Goal: Complete application form: Complete application form

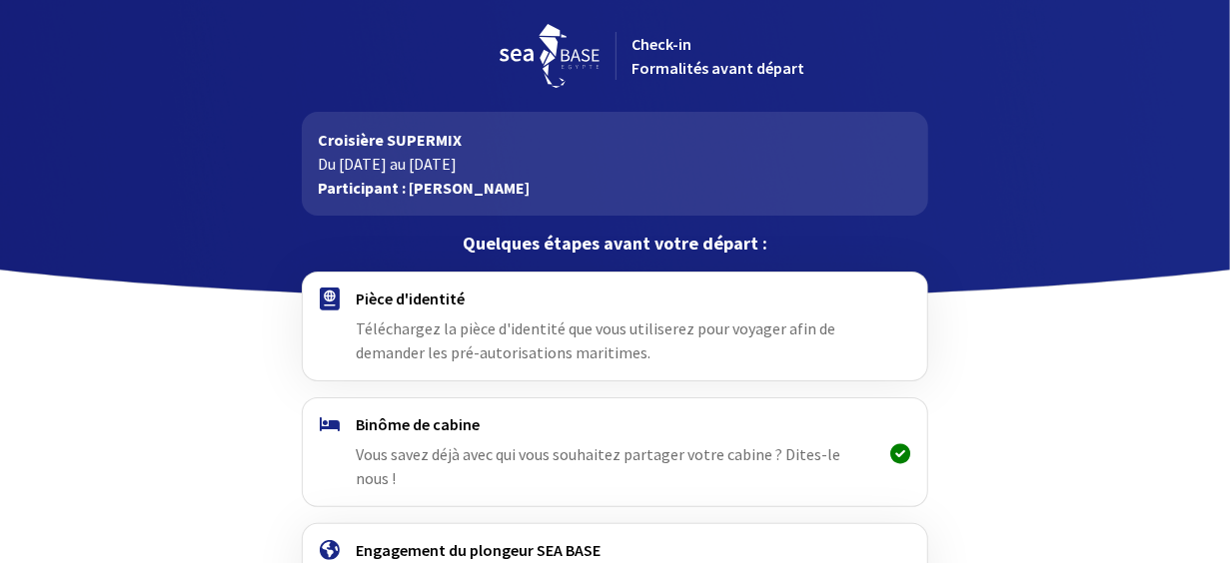
click at [568, 344] on span "Téléchargez la pièce d'identité que vous utiliserez pour voyager afin de demand…" at bounding box center [595, 341] width 479 height 44
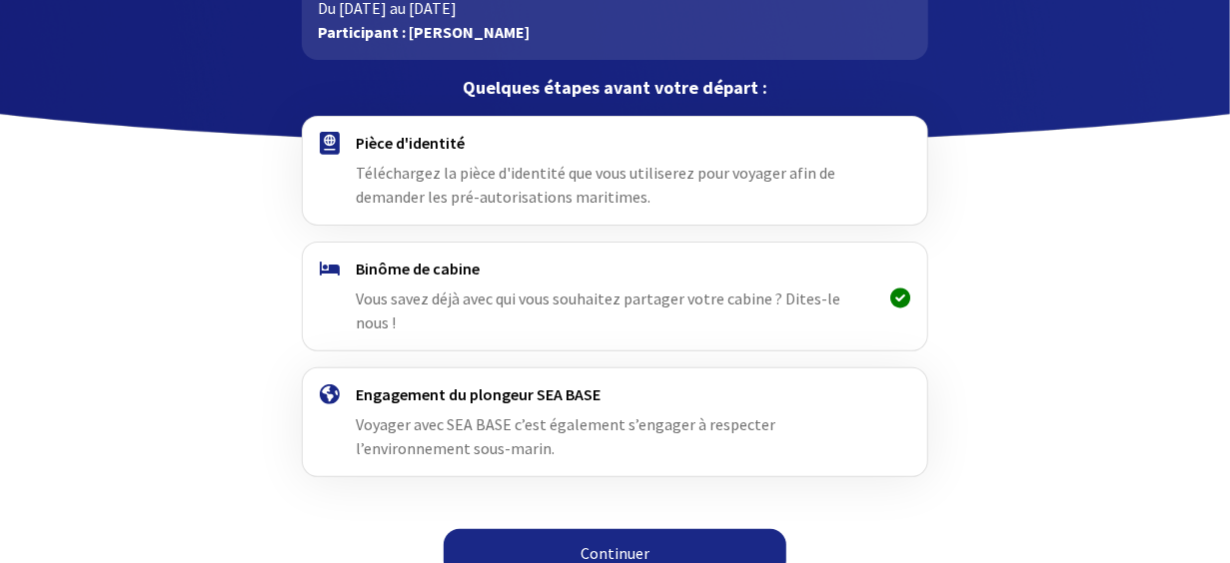
click at [628, 529] on link "Continuer" at bounding box center [614, 553] width 343 height 48
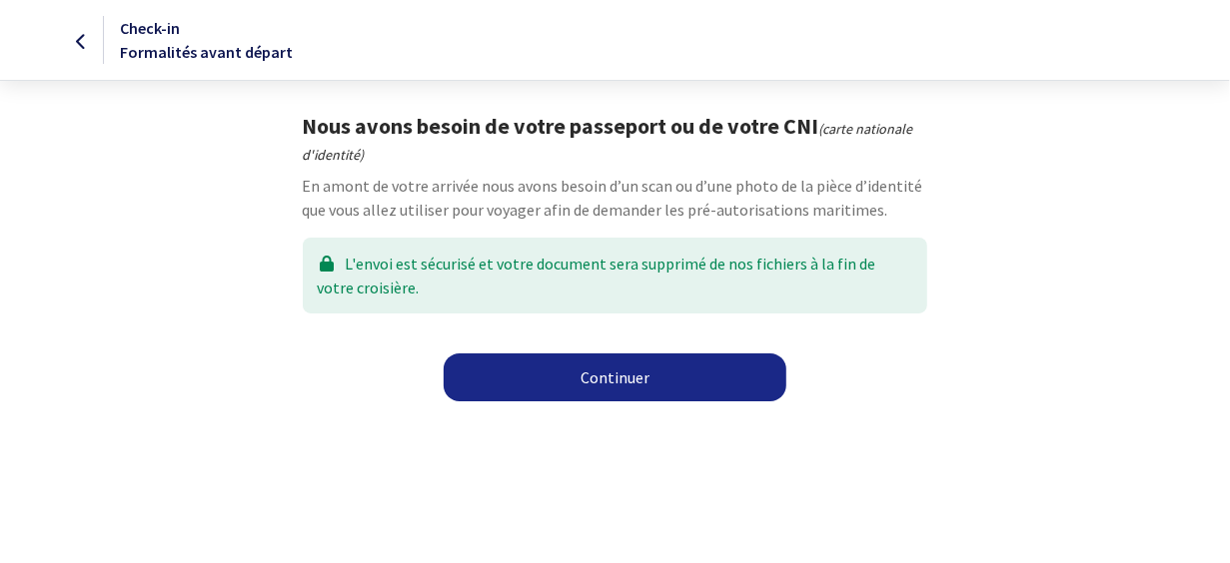
click at [616, 380] on link "Continuer" at bounding box center [614, 378] width 343 height 48
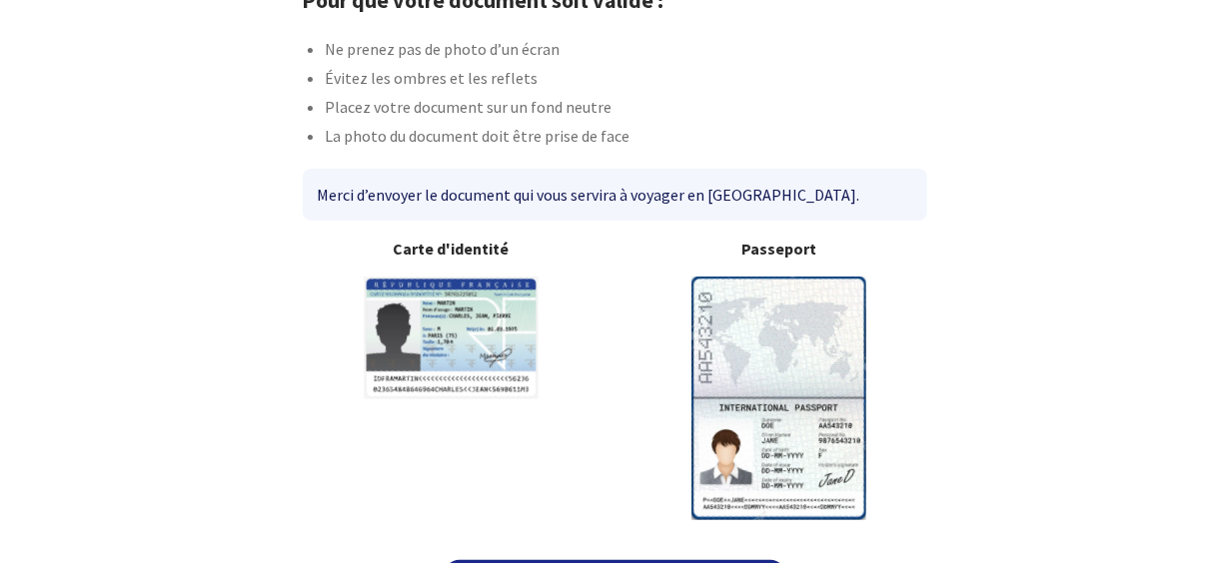
scroll to position [184, 0]
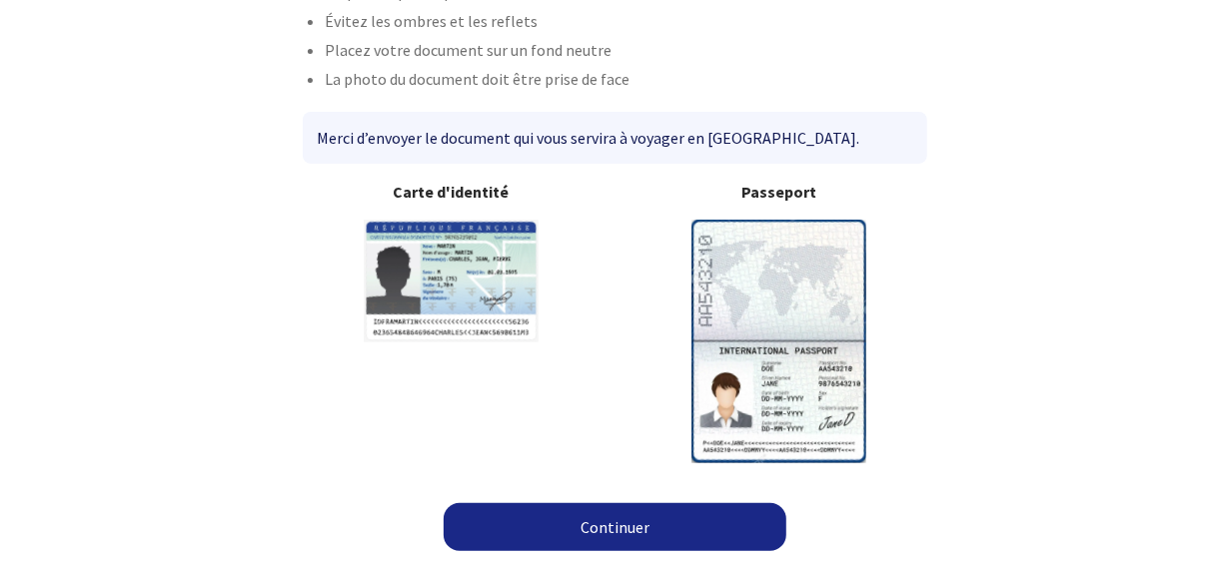
click at [784, 363] on img at bounding box center [778, 341] width 175 height 243
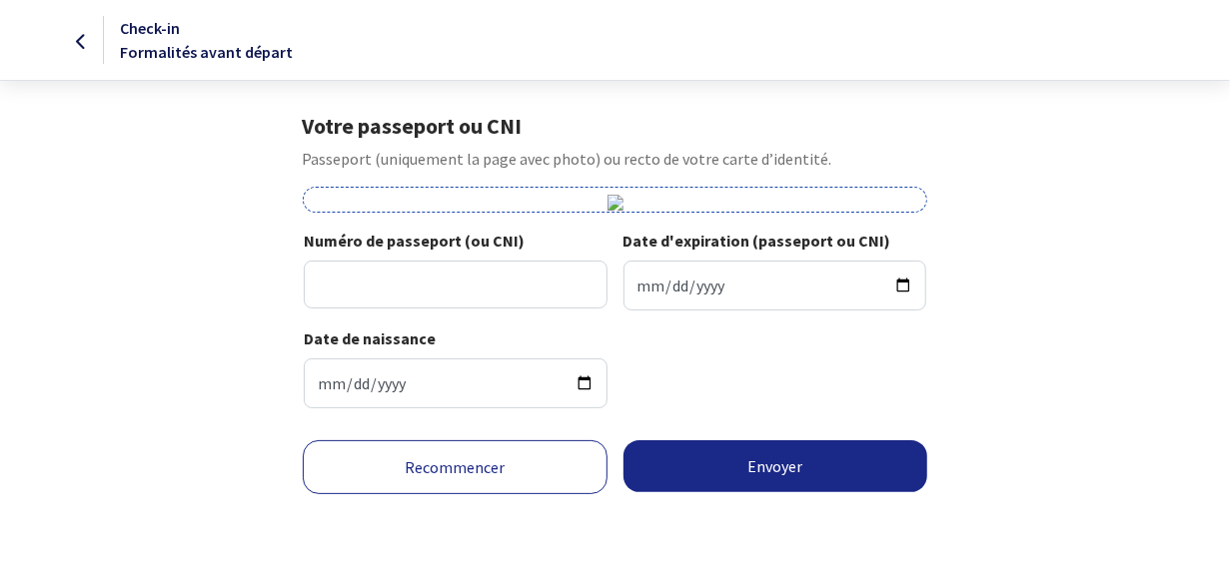
click at [63, 251] on div "Votre passeport ou CNI Passeport (uniquement la page avec photo) ou recto de vo…" at bounding box center [615, 269] width 1129 height 312
click at [617, 203] on img at bounding box center [615, 203] width 16 height 16
drag, startPoint x: 782, startPoint y: 188, endPoint x: 712, endPoint y: 172, distance: 71.7
click at [771, 191] on div at bounding box center [615, 200] width 624 height 26
click at [466, 464] on link "Recommencer" at bounding box center [455, 467] width 305 height 54
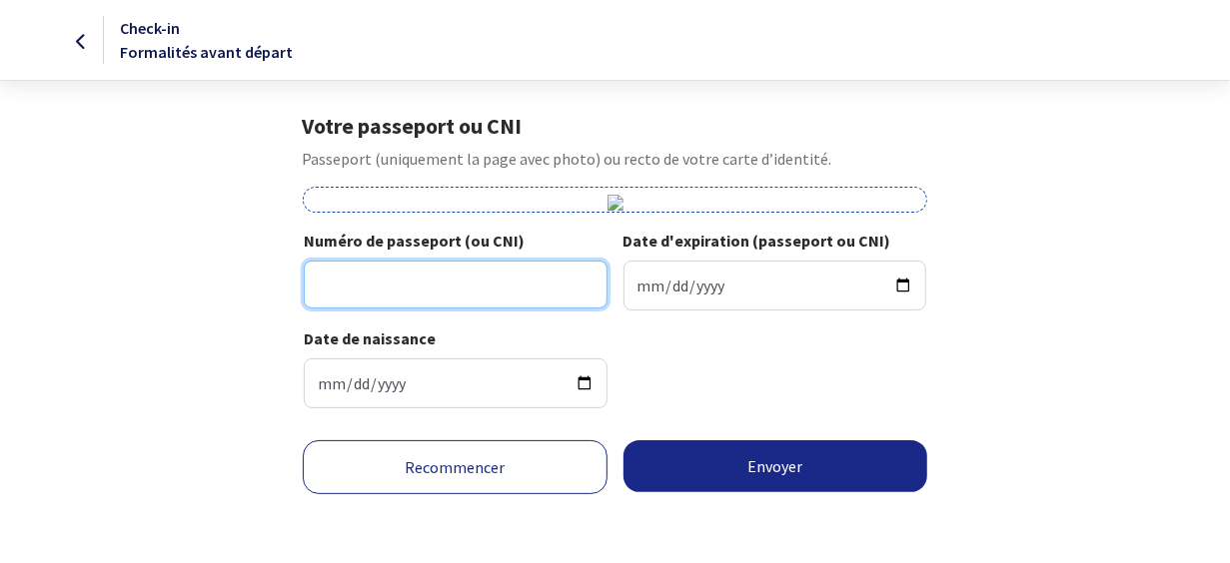
click at [530, 291] on input "Numéro de passeport (ou CNI)" at bounding box center [456, 285] width 304 height 48
click at [355, 279] on input "Numéro de passeport (ou CNI)" at bounding box center [456, 285] width 304 height 48
type input "24CG37771"
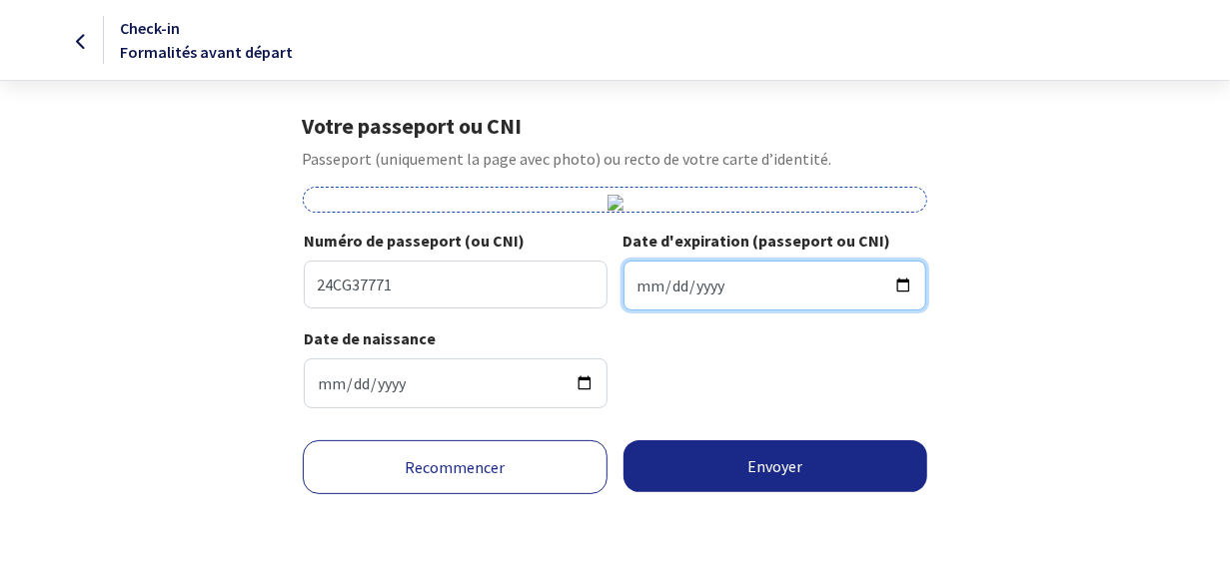
click at [661, 292] on input "Date d'expiration (passeport ou CNI)" at bounding box center [775, 286] width 304 height 50
type input "2034-07-03"
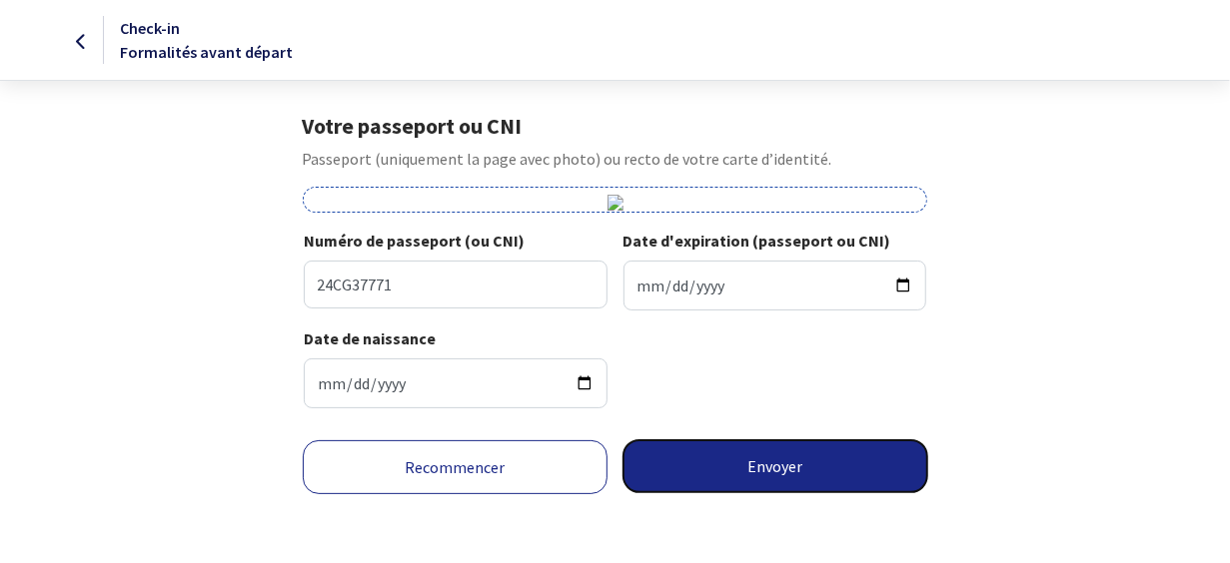
click at [778, 461] on button "Envoyer" at bounding box center [775, 466] width 305 height 52
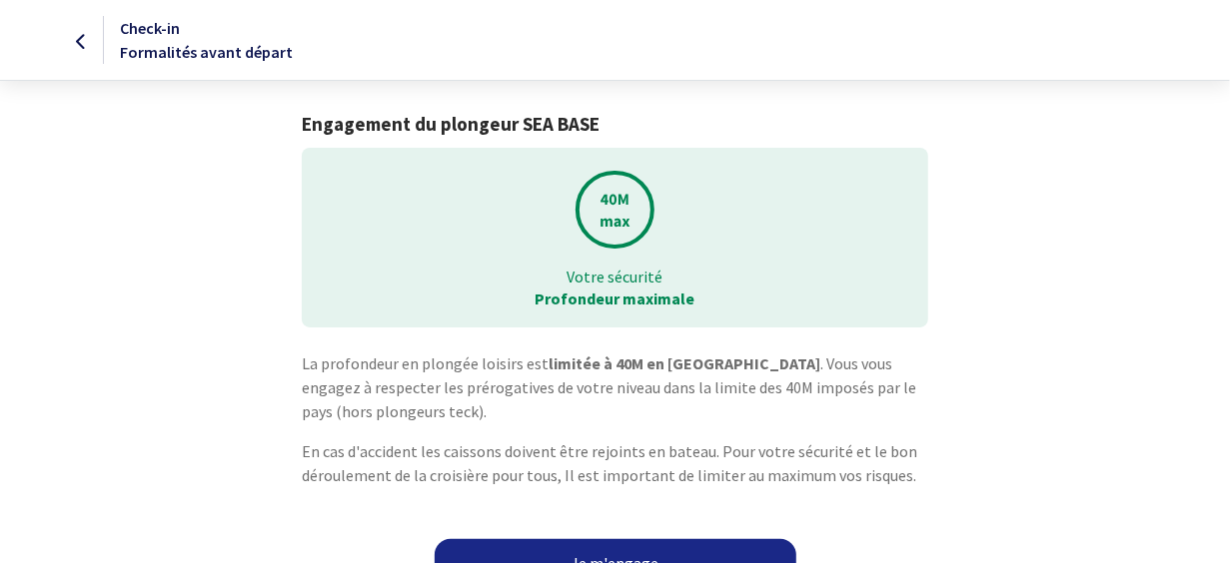
scroll to position [35, 0]
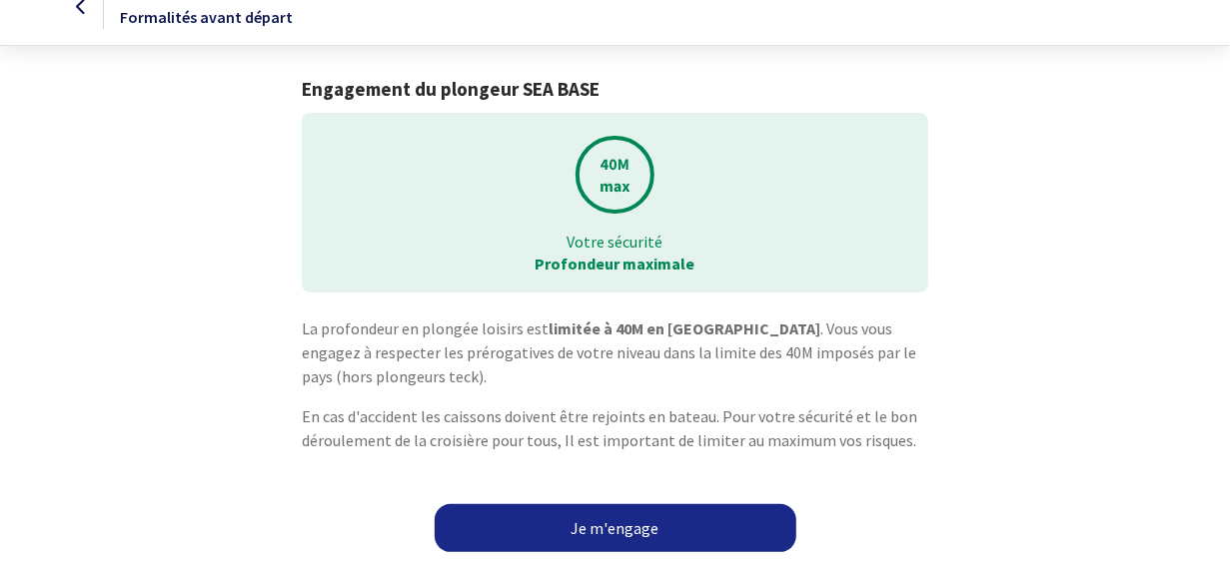
click at [636, 529] on link "Je m'engage" at bounding box center [615, 528] width 362 height 48
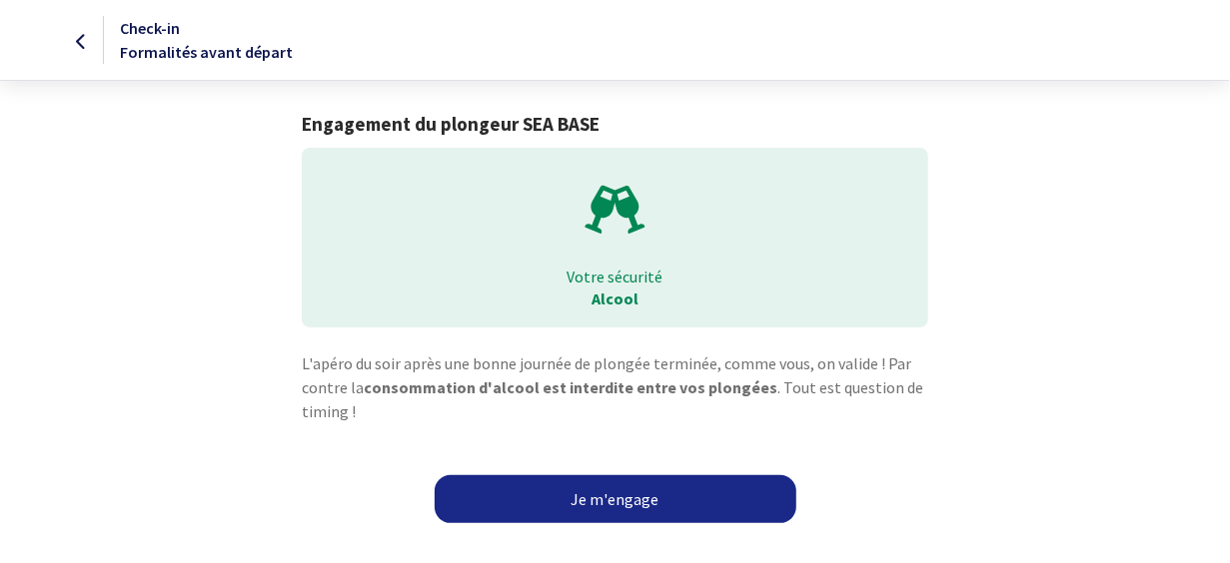
click at [624, 492] on link "Je m'engage" at bounding box center [615, 499] width 362 height 48
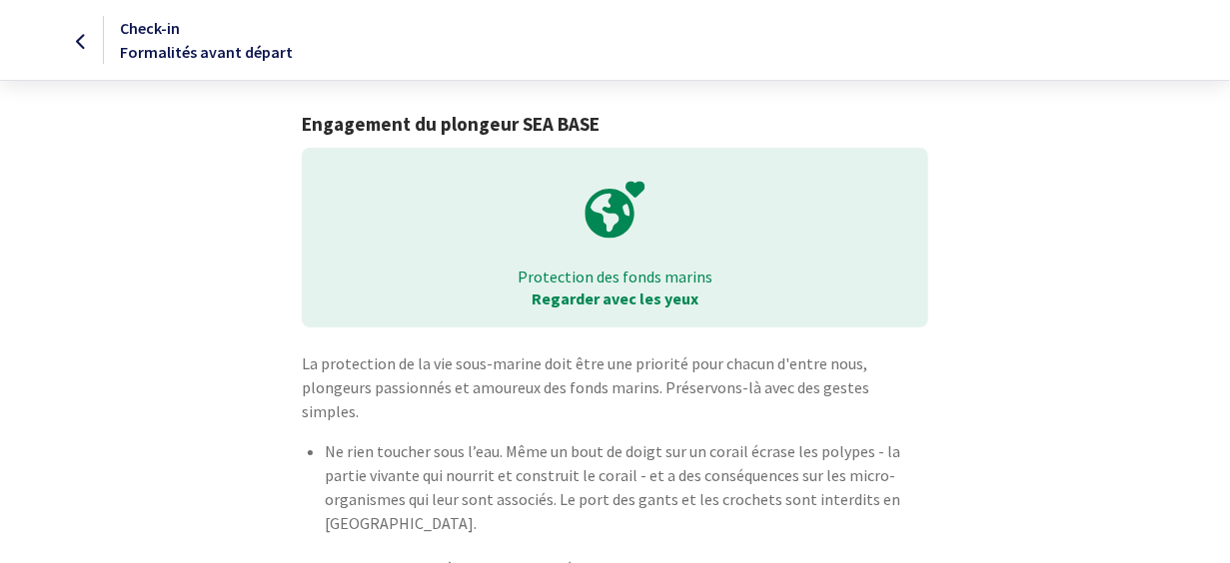
scroll to position [149, 0]
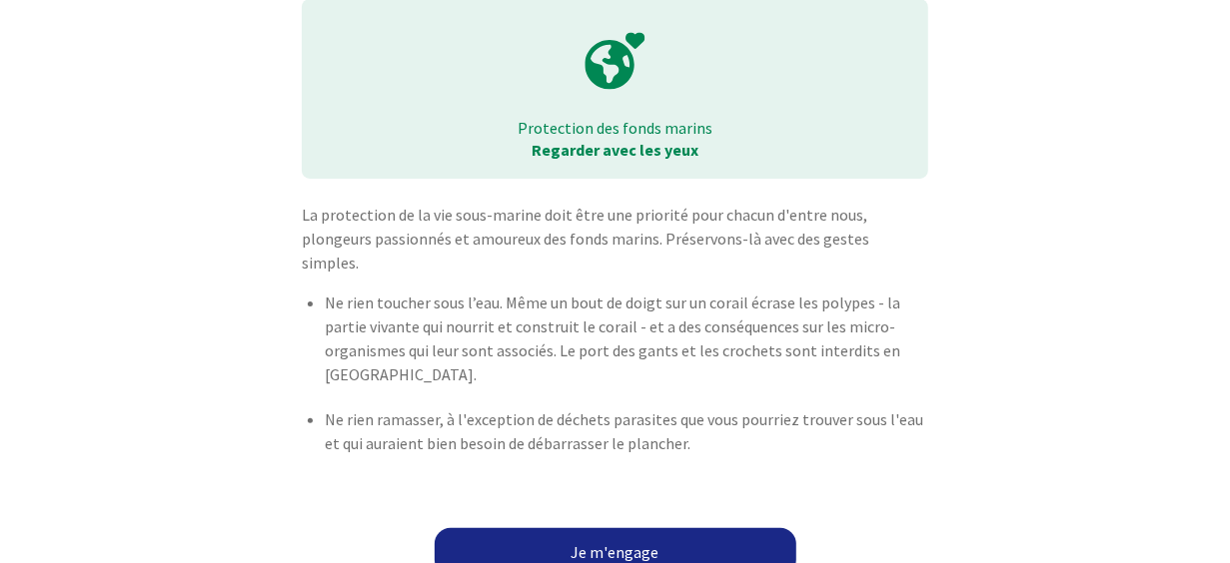
click at [626, 528] on link "Je m'engage" at bounding box center [615, 552] width 362 height 48
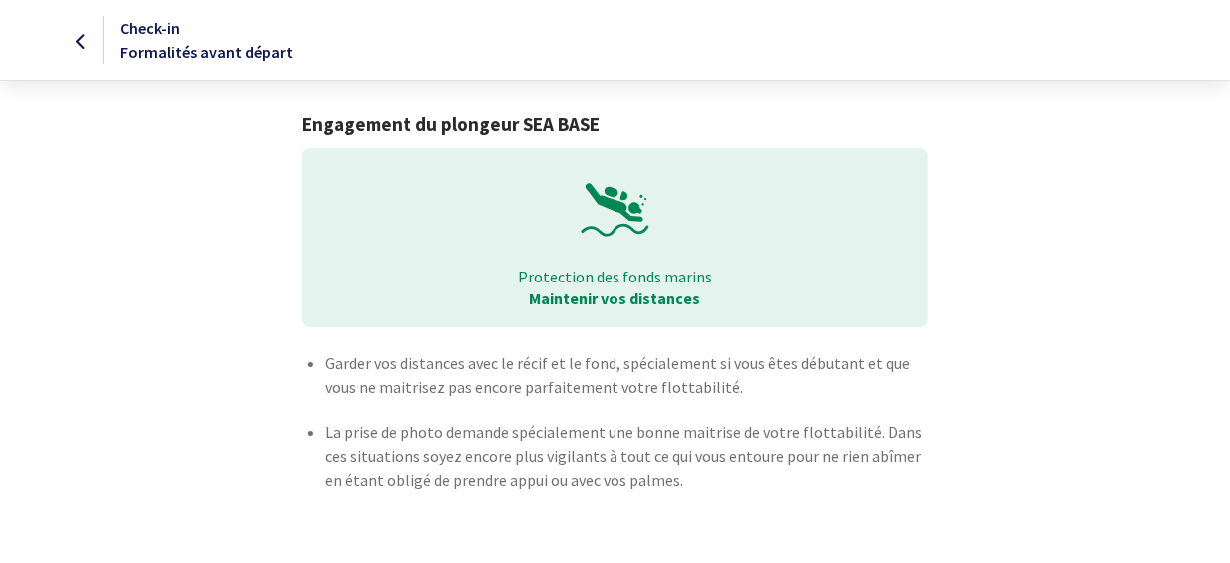
scroll to position [61, 0]
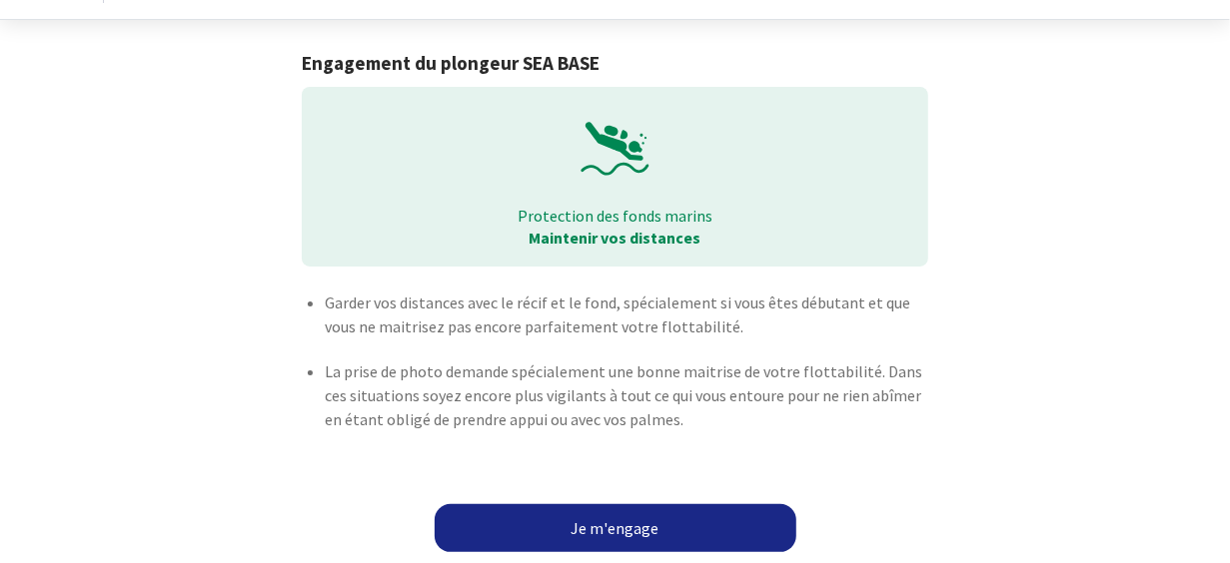
click at [626, 525] on link "Je m'engage" at bounding box center [615, 528] width 362 height 48
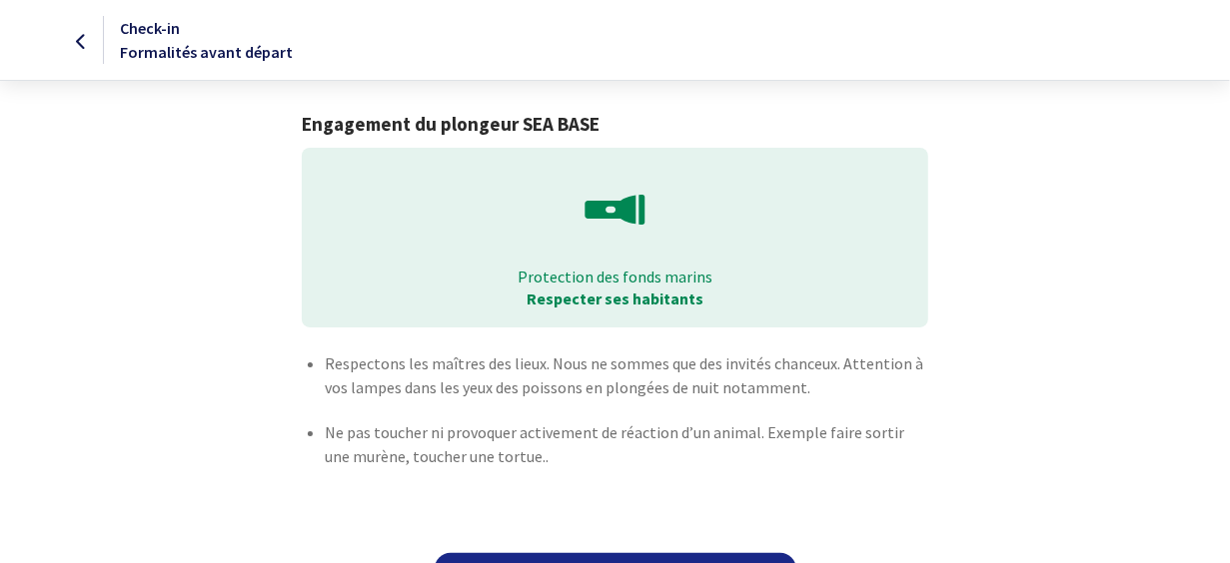
scroll to position [65, 0]
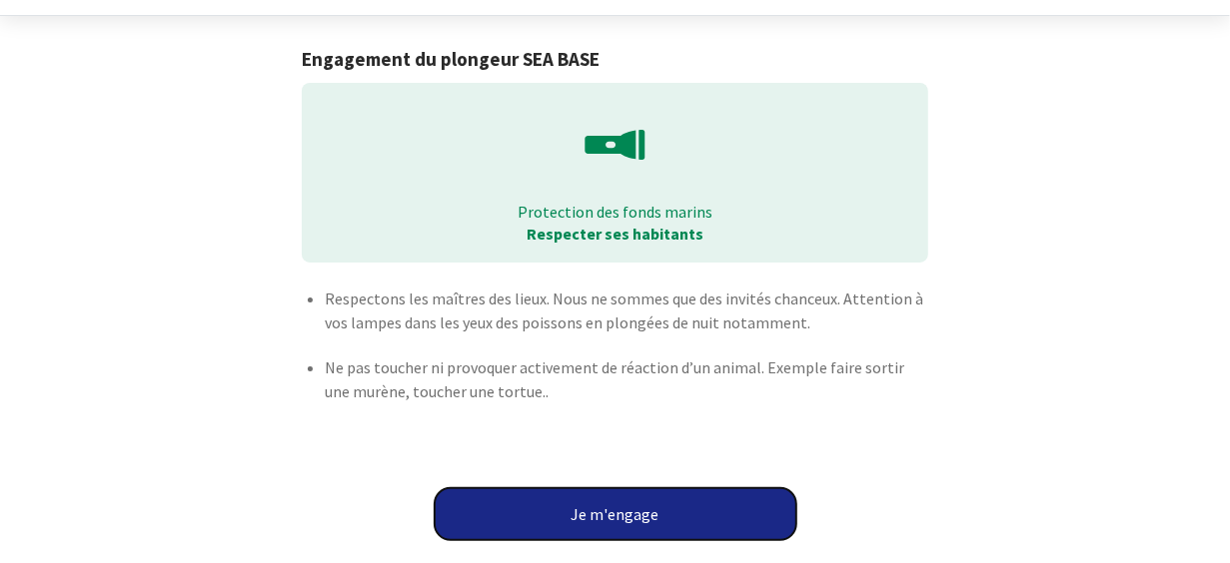
click at [632, 513] on button "Je m'engage" at bounding box center [615, 514] width 362 height 52
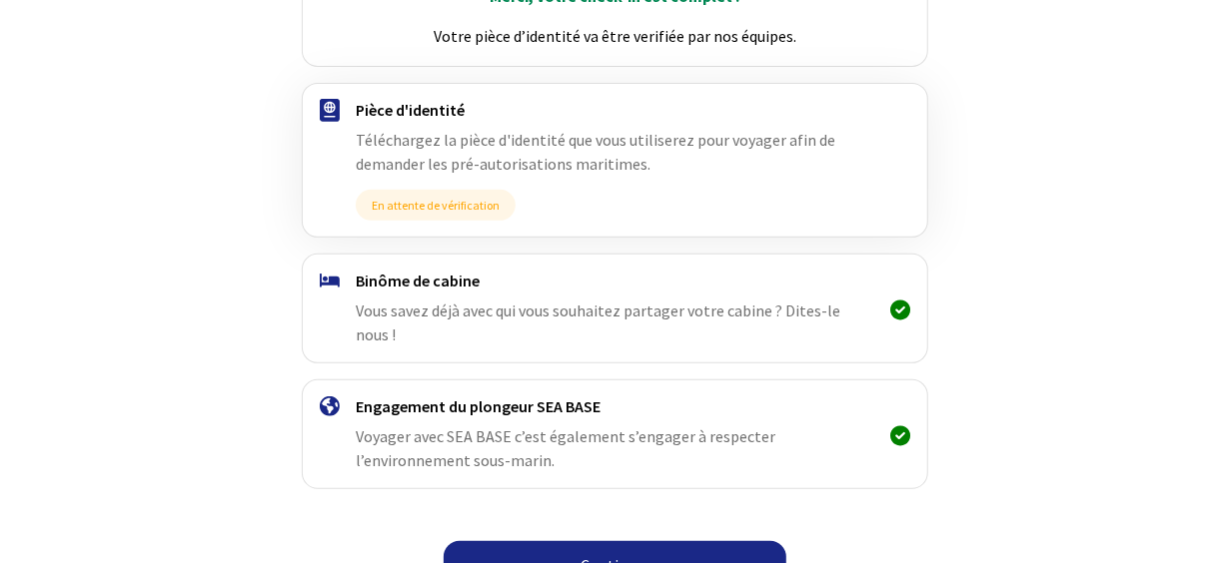
scroll to position [342, 0]
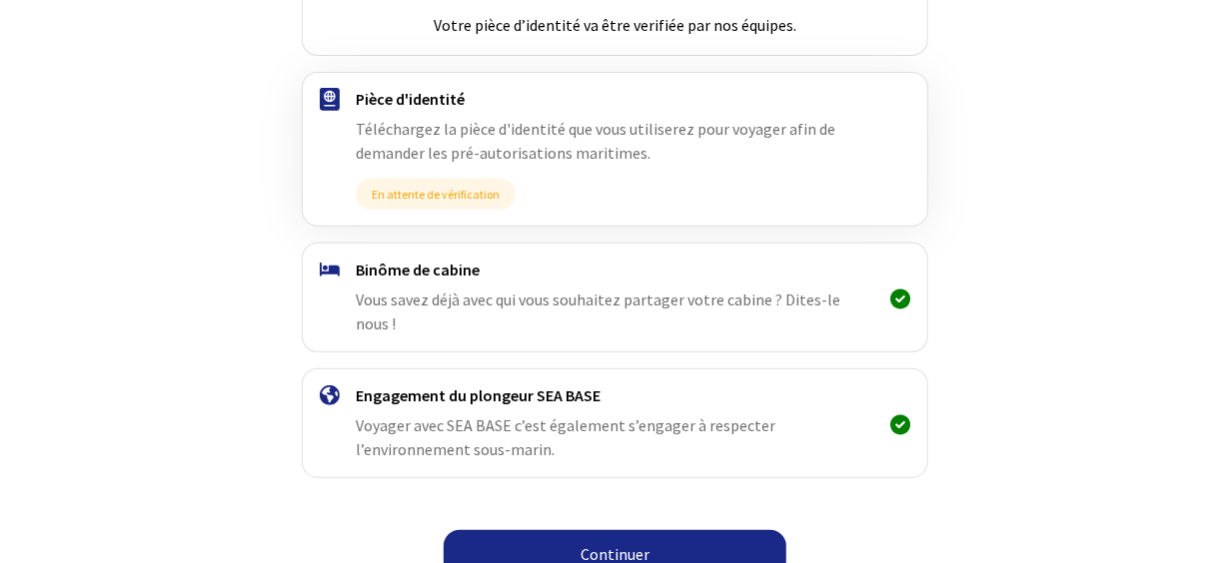
click at [632, 530] on link "Continuer" at bounding box center [614, 554] width 343 height 48
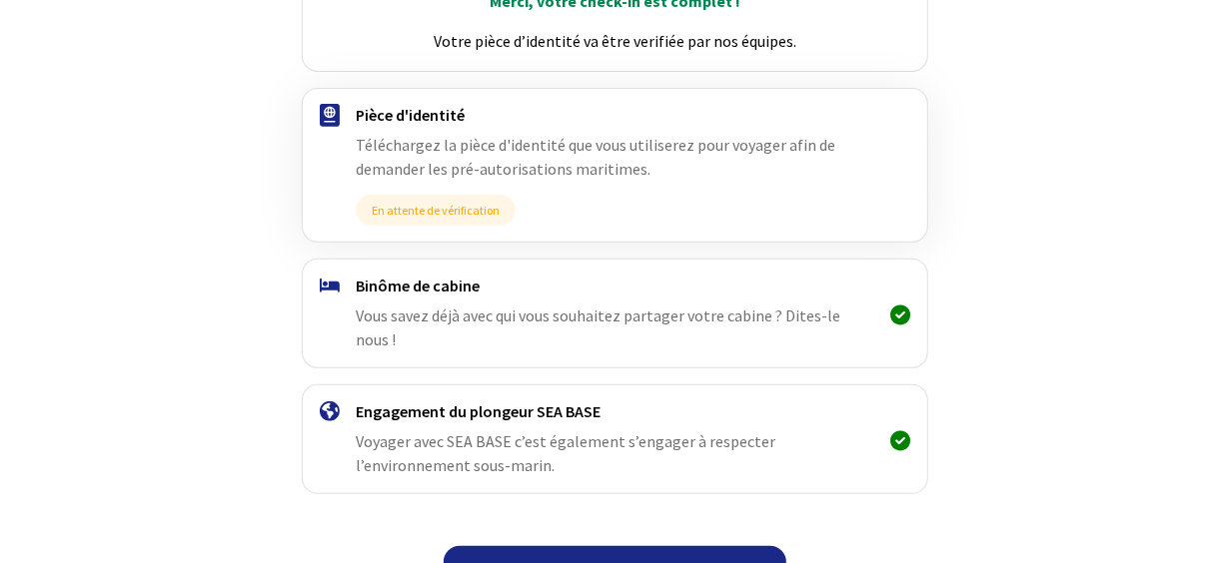
scroll to position [342, 0]
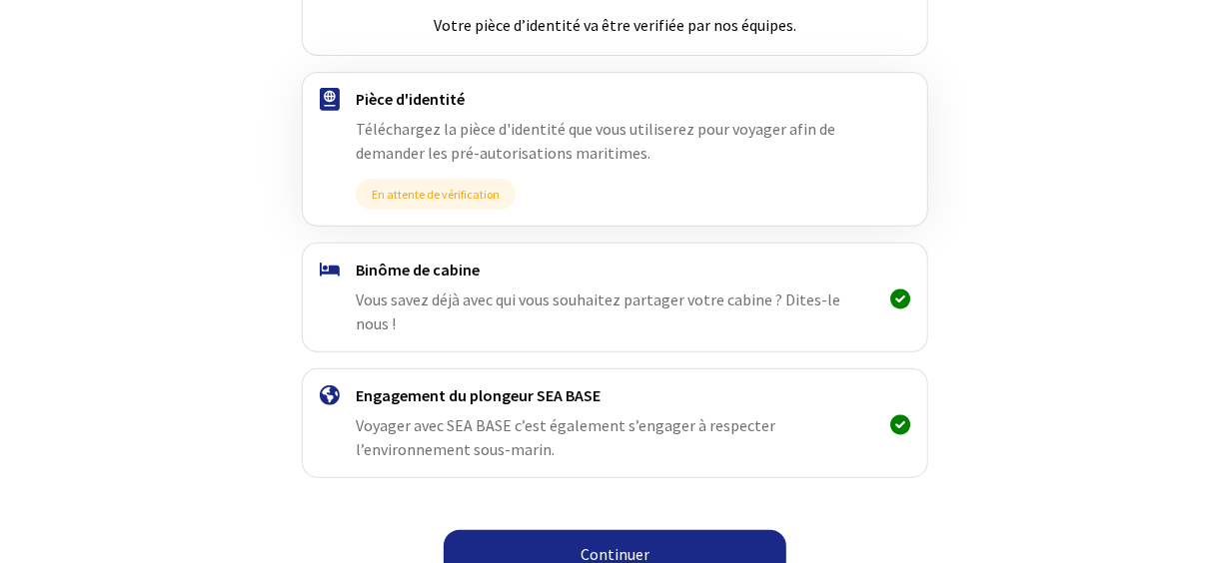
click at [622, 534] on link "Continuer" at bounding box center [614, 554] width 343 height 48
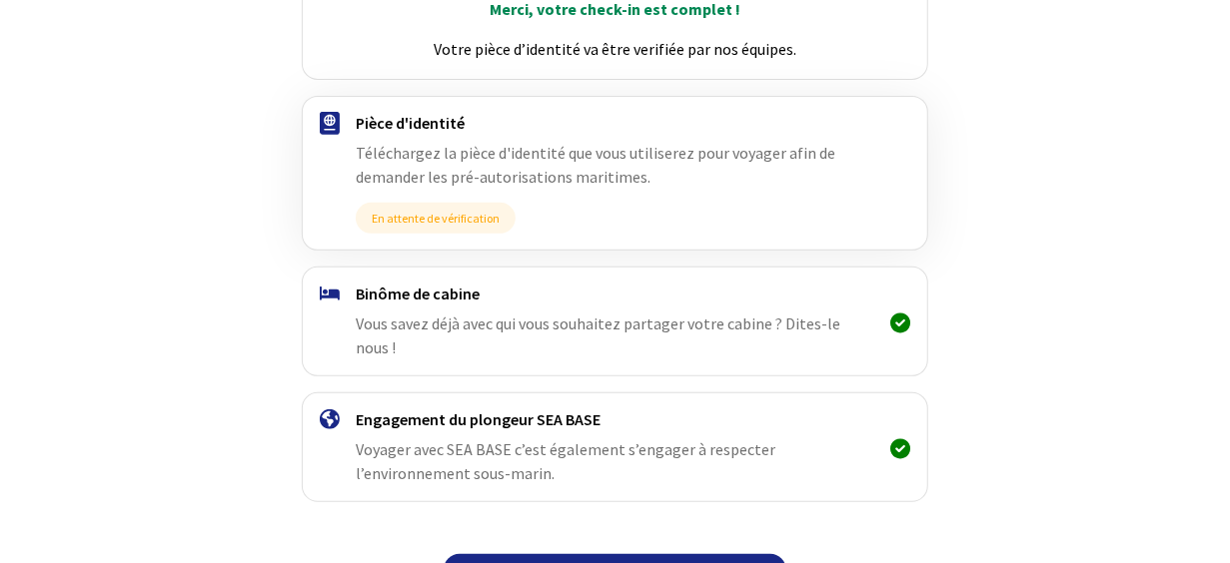
scroll to position [342, 0]
